Goal: Find contact information: Find contact information

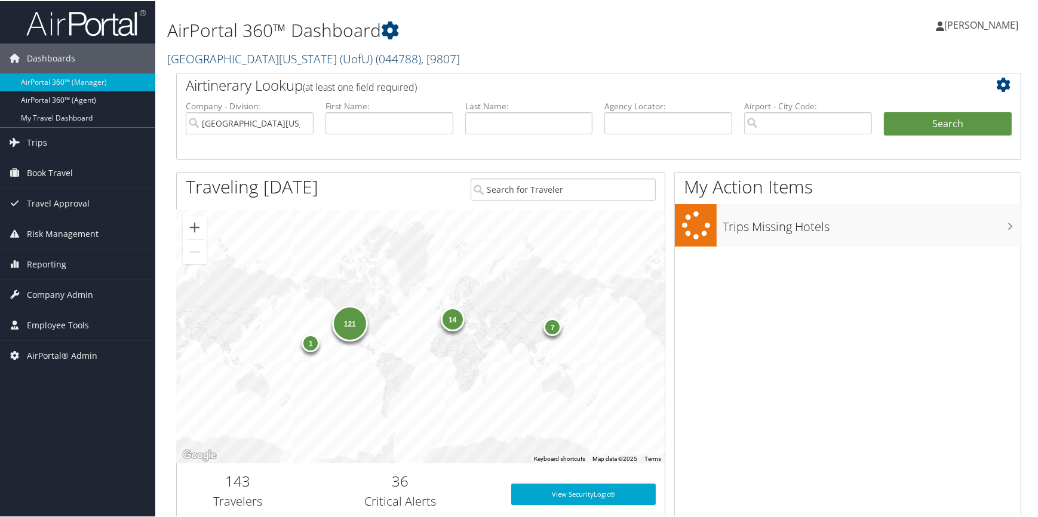
click at [206, 60] on link "University Of Utah (UofU) ( 044788 ) , [ 9807 ]" at bounding box center [313, 58] width 293 height 16
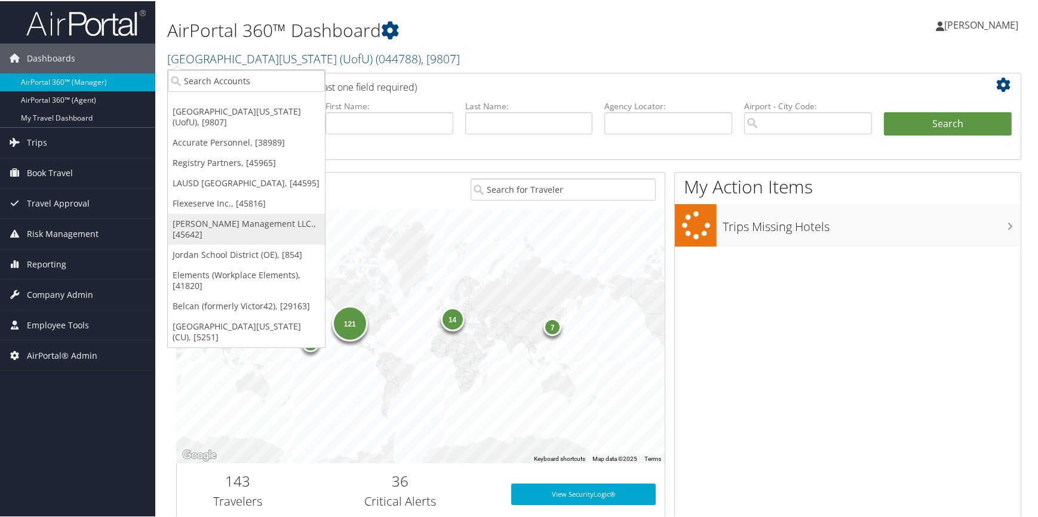
click at [216, 220] on link "[PERSON_NAME] Management LLC., [45642]" at bounding box center [246, 228] width 157 height 31
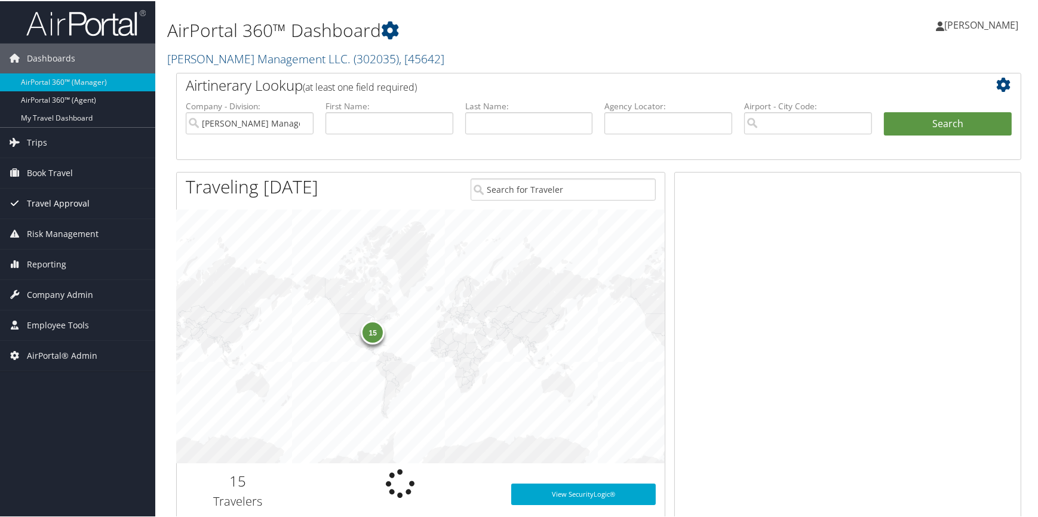
click at [85, 201] on span "Travel Approval" at bounding box center [58, 202] width 63 height 30
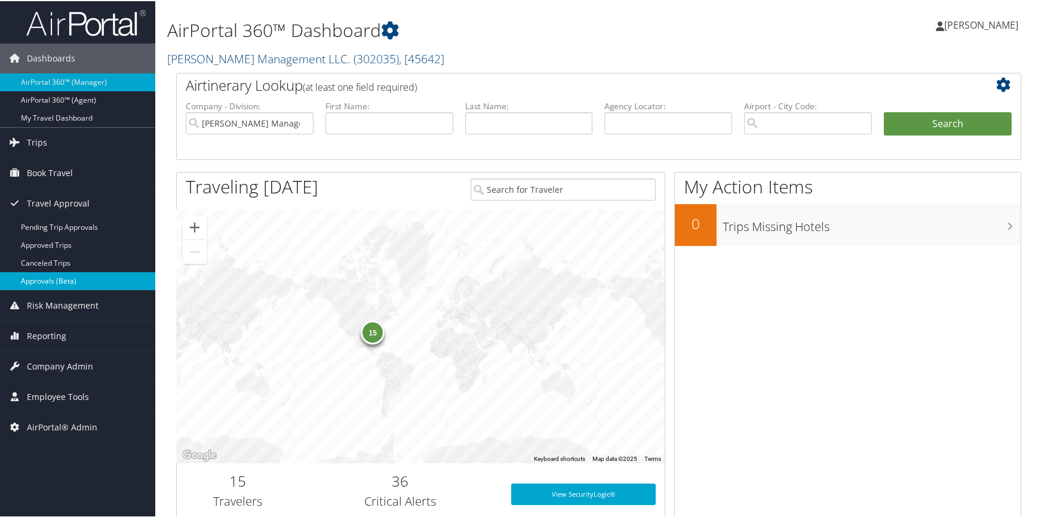
click at [33, 283] on link "Approvals (Beta)" at bounding box center [77, 280] width 155 height 18
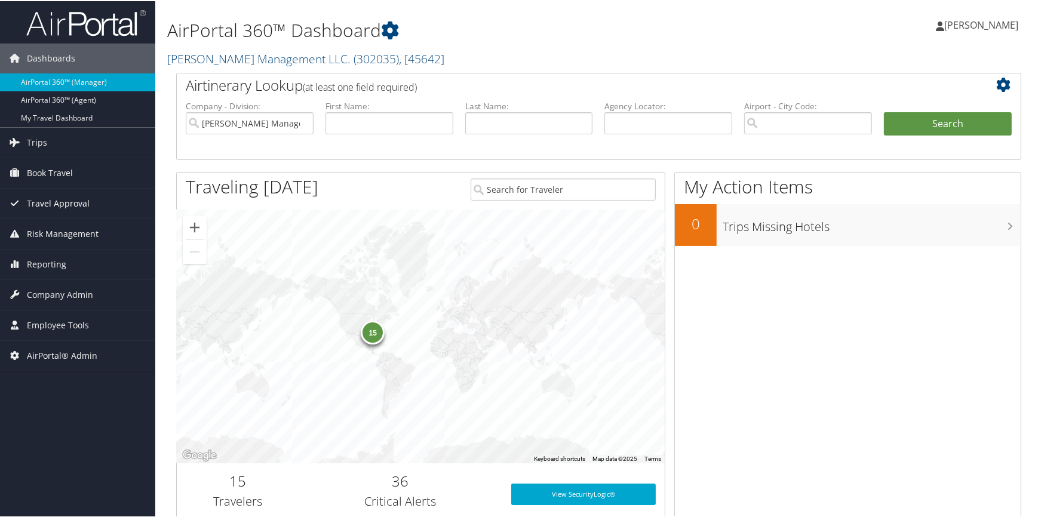
click at [79, 207] on span "Travel Approval" at bounding box center [58, 202] width 63 height 30
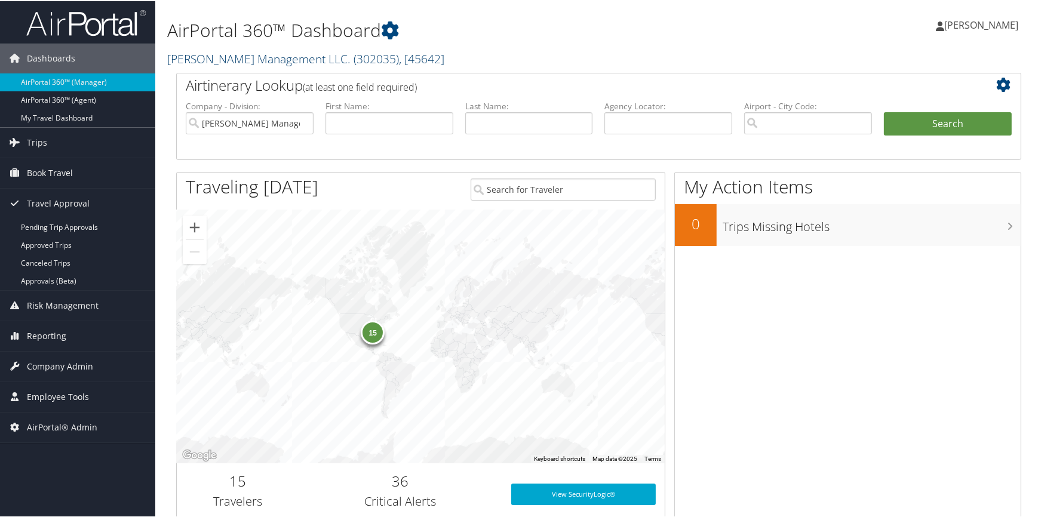
click at [197, 61] on link "[PERSON_NAME] Management LLC. ( 302035 ) , [ 45642 ]" at bounding box center [305, 58] width 277 height 16
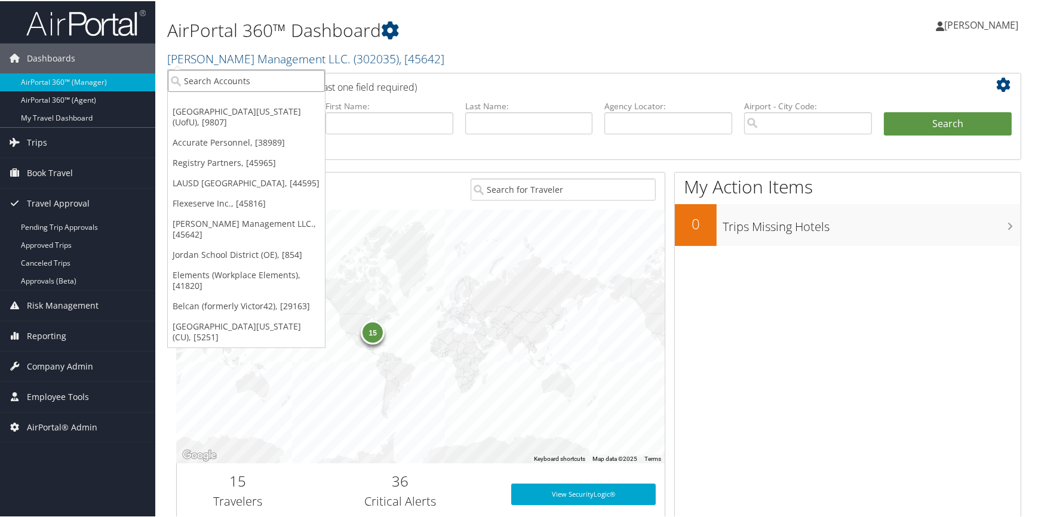
click at [186, 80] on input "search" at bounding box center [246, 80] width 157 height 22
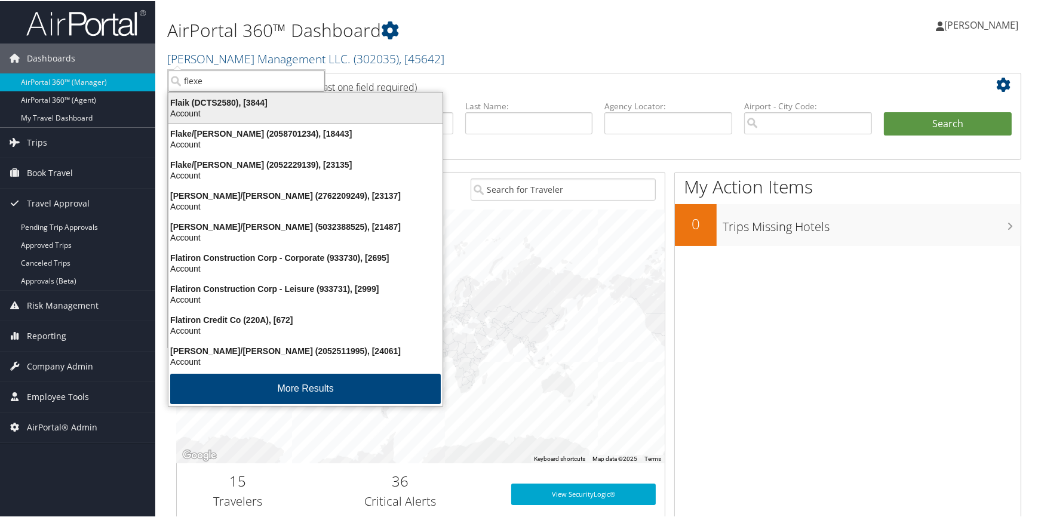
type input "flexes"
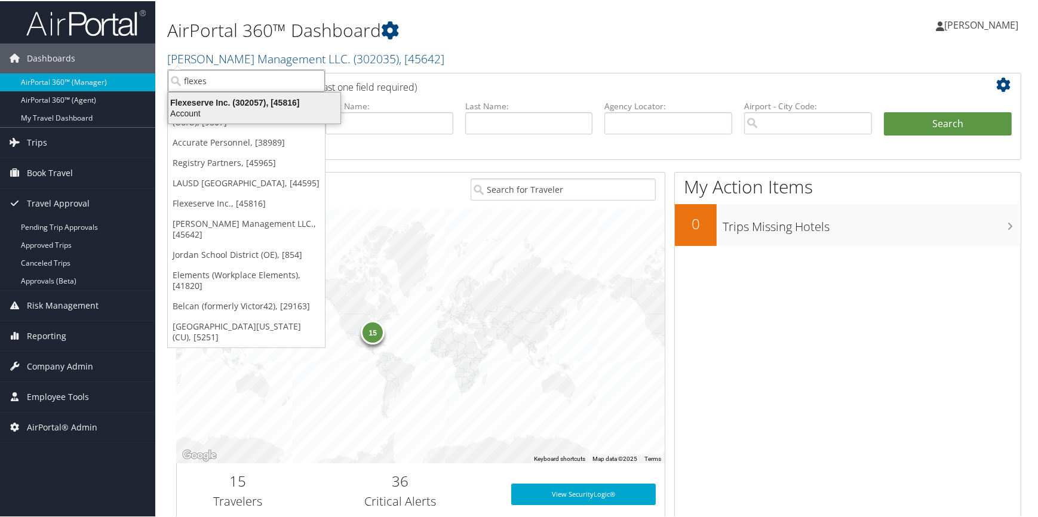
click at [215, 100] on div "Flexeserve Inc. (302057), [45816]" at bounding box center [254, 101] width 186 height 11
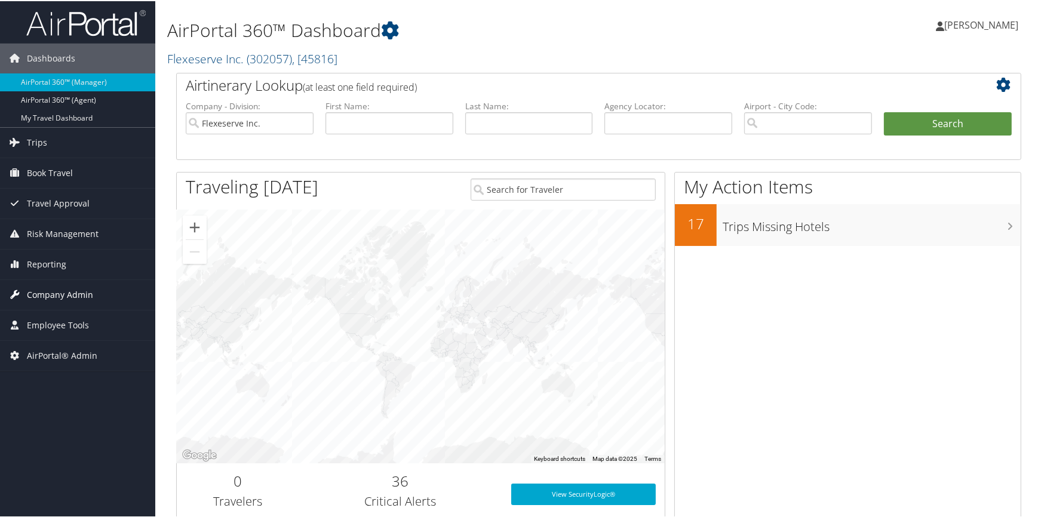
click at [74, 297] on span "Company Admin" at bounding box center [60, 294] width 66 height 30
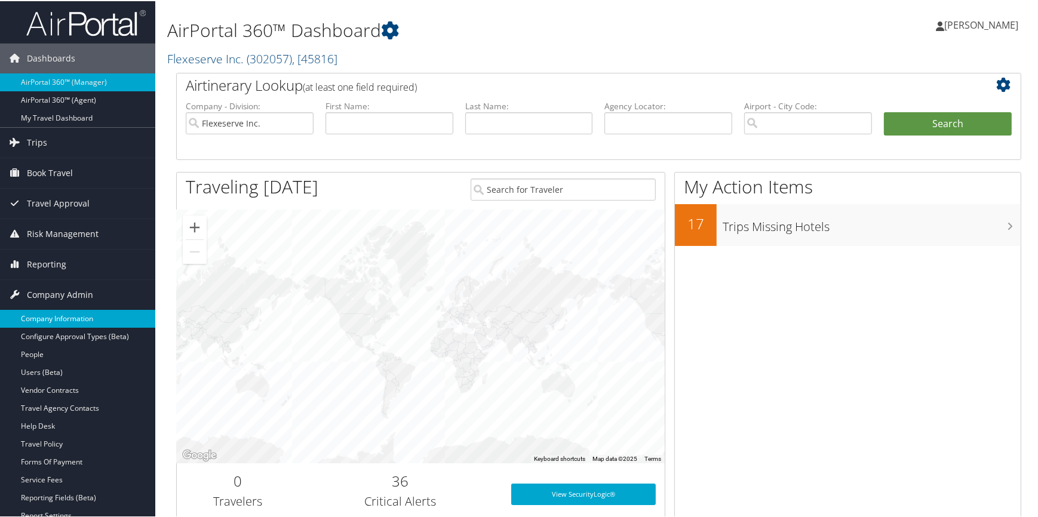
click at [63, 310] on link "Company Information" at bounding box center [77, 318] width 155 height 18
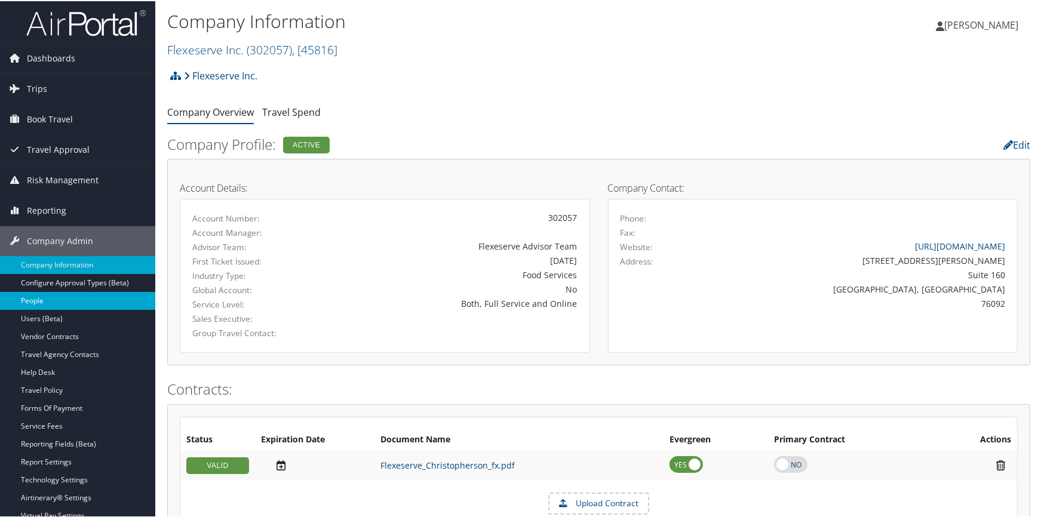
click at [48, 304] on link "People" at bounding box center [77, 300] width 155 height 18
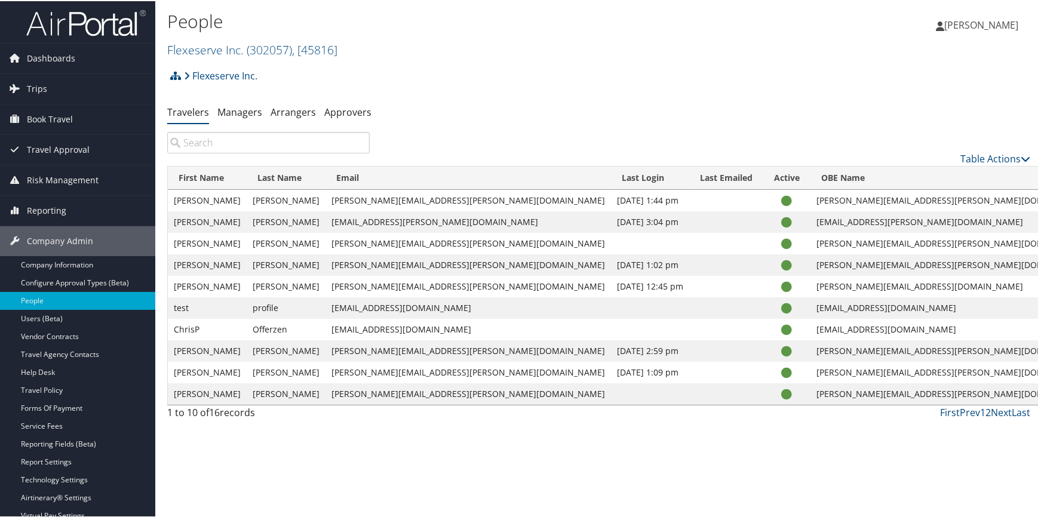
click at [252, 143] on input "search" at bounding box center [268, 141] width 202 height 21
drag, startPoint x: 327, startPoint y: 199, endPoint x: 458, endPoint y: 192, distance: 130.9
click at [458, 192] on td "[PERSON_NAME][EMAIL_ADDRESS][PERSON_NAME][DOMAIN_NAME]" at bounding box center [467, 199] width 285 height 21
copy td "[PERSON_NAME][EMAIL_ADDRESS][PERSON_NAME][DOMAIN_NAME]"
